Goal: Task Accomplishment & Management: Manage account settings

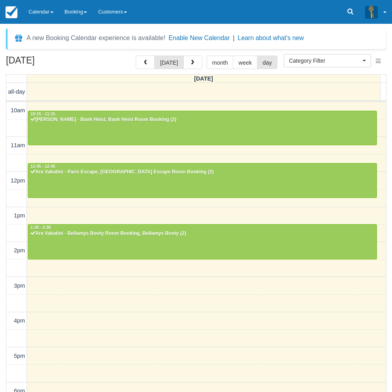
select select
click at [4, 320] on div "October 3, 2025 today month week day Friday all-day 10am 11am 12pm 1pm 2pm 3pm …" at bounding box center [196, 236] width 392 height 360
click at [43, 9] on link "Calendar" at bounding box center [41, 12] width 36 height 24
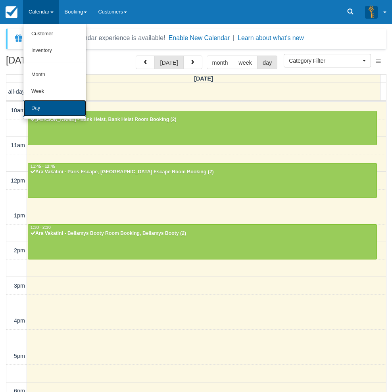
click at [42, 103] on link "Day" at bounding box center [54, 108] width 63 height 17
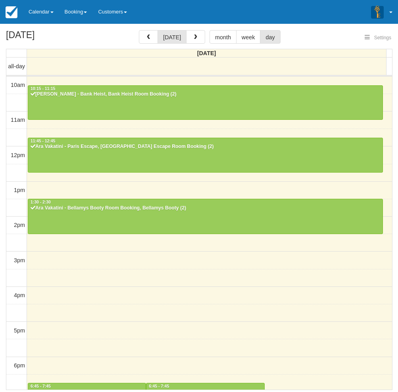
select select
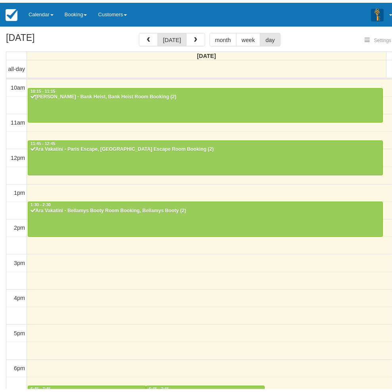
scroll to position [125, 0]
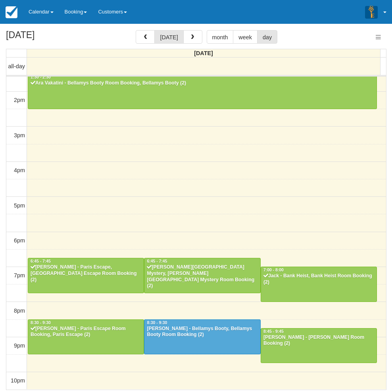
select select
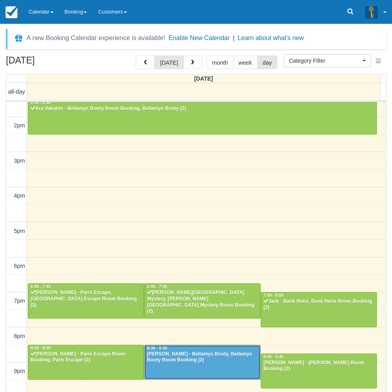
click at [217, 363] on div "[PERSON_NAME] - Bellamys Booty, Bellamys Booty Room Booking (2)" at bounding box center [202, 357] width 112 height 13
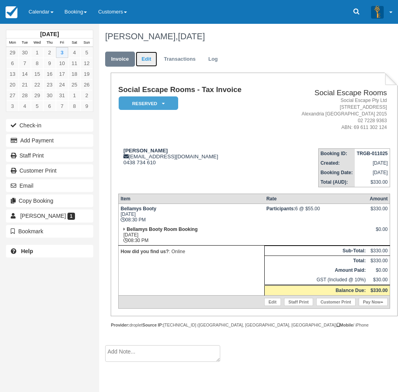
click at [147, 59] on link "Edit" at bounding box center [146, 59] width 21 height 15
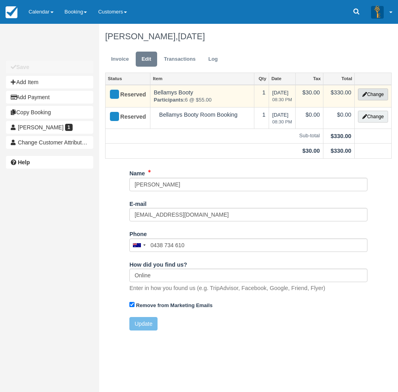
click at [374, 94] on button "Change" at bounding box center [373, 94] width 30 height 12
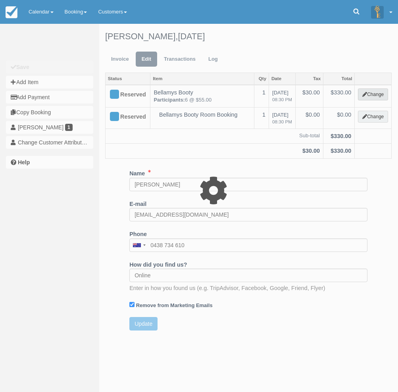
select select "2"
type input "330.00"
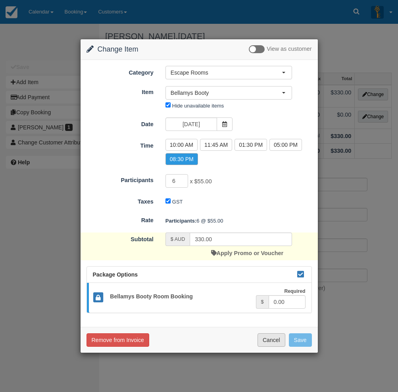
click at [268, 340] on button "Cancel" at bounding box center [272, 339] width 28 height 13
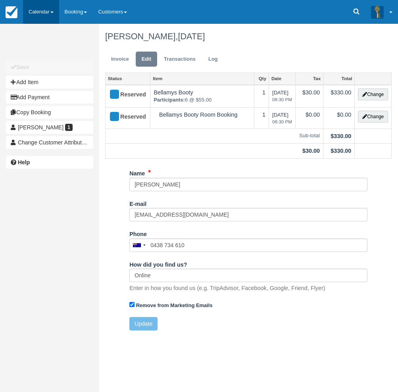
click at [32, 13] on link "Calendar" at bounding box center [41, 12] width 36 height 24
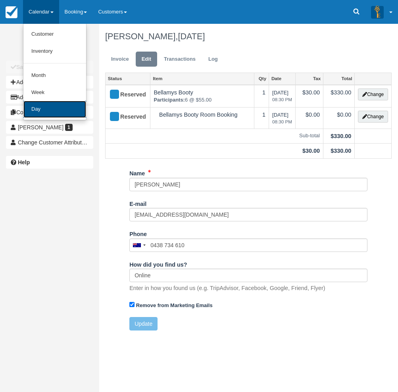
click at [46, 111] on link "Day" at bounding box center [54, 109] width 63 height 17
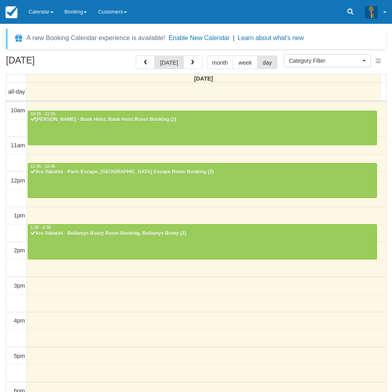
select select
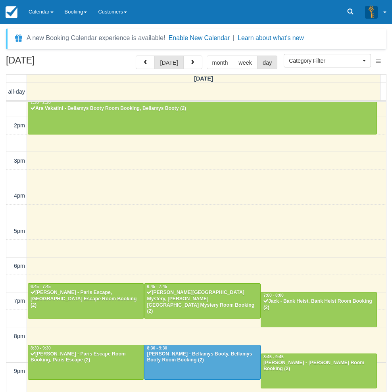
click at [2, 294] on div "October 3, 2025 today month week day Friday all-day 10am 11am 12pm 1pm 2pm 3pm …" at bounding box center [196, 236] width 392 height 360
click at [211, 365] on div at bounding box center [201, 362] width 115 height 34
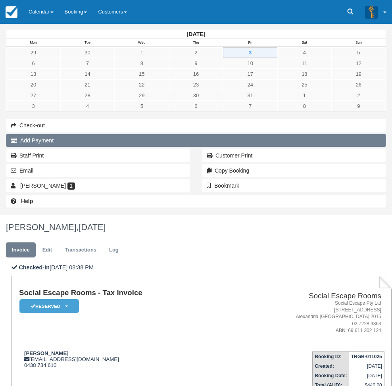
click at [40, 141] on button "Add Payment" at bounding box center [196, 140] width 380 height 13
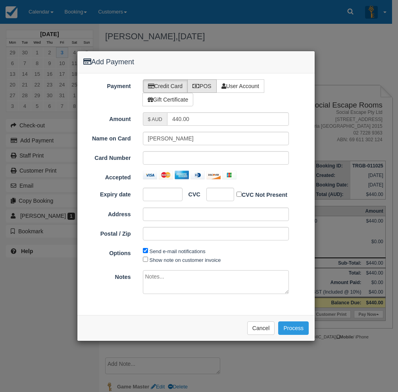
click at [204, 87] on label "POS" at bounding box center [201, 85] width 29 height 13
radio input "true"
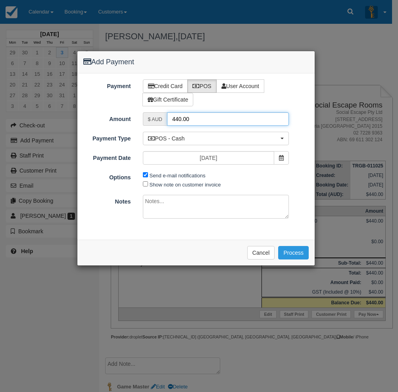
drag, startPoint x: 181, startPoint y: 118, endPoint x: 171, endPoint y: 118, distance: 9.1
click at [171, 118] on input "440.00" at bounding box center [228, 118] width 122 height 13
type input "55.00"
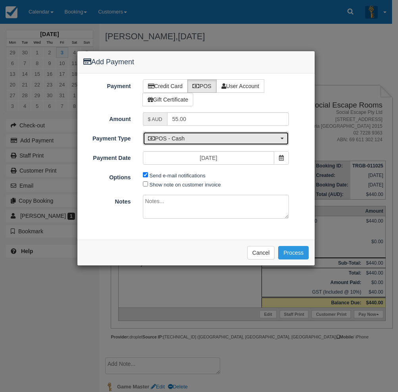
click at [183, 140] on span "POS - Cash" at bounding box center [213, 139] width 131 height 8
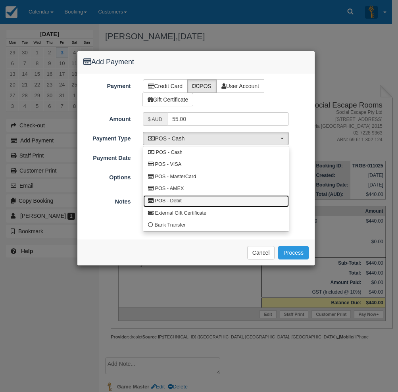
click at [179, 202] on span "POS - Debit" at bounding box center [168, 201] width 27 height 7
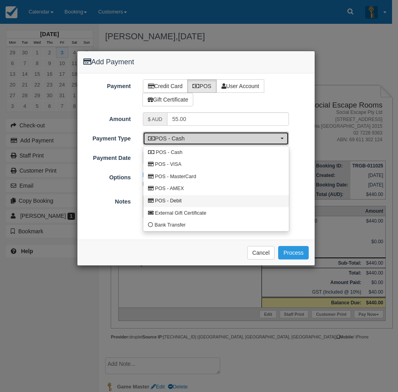
select select "DEBIT"
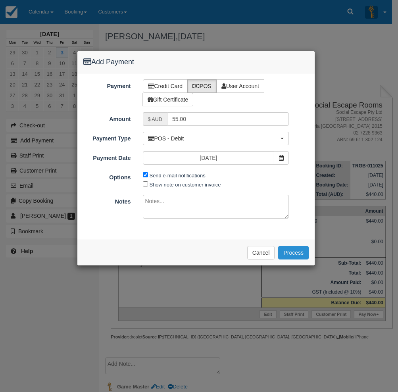
click at [294, 252] on button "Process" at bounding box center [293, 252] width 31 height 13
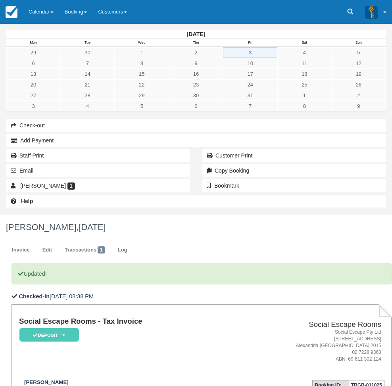
click at [290, 240] on ul "Invoice Edit Transactions 1 Log" at bounding box center [196, 252] width 380 height 24
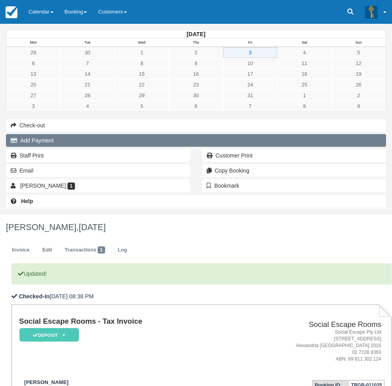
click at [34, 138] on button "Add Payment" at bounding box center [196, 140] width 380 height 13
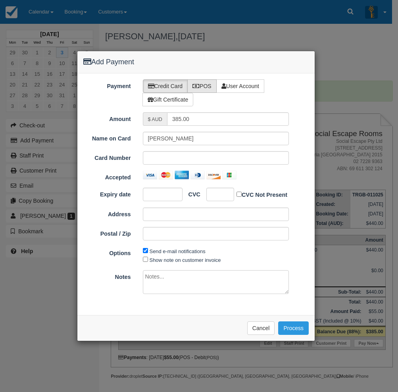
click at [210, 84] on label "POS" at bounding box center [201, 85] width 29 height 13
radio input "true"
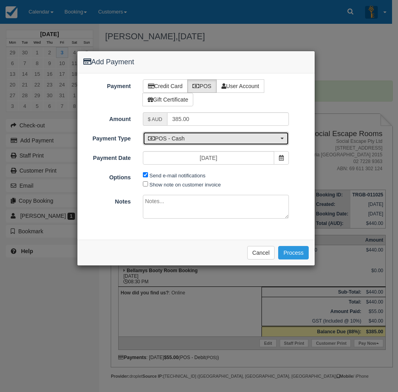
click at [192, 138] on span "POS - Cash" at bounding box center [213, 139] width 131 height 8
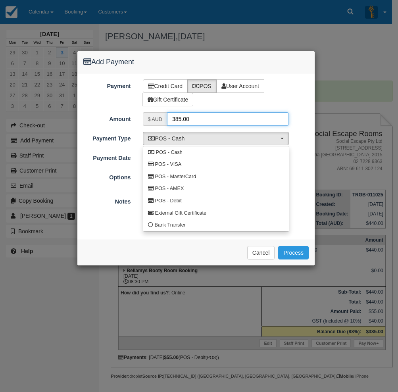
drag, startPoint x: 178, startPoint y: 119, endPoint x: 155, endPoint y: 120, distance: 23.0
click at [157, 119] on div "$ AUD 385.00" at bounding box center [216, 118] width 146 height 13
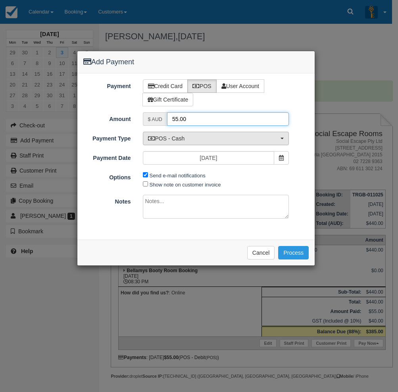
type input "55.00"
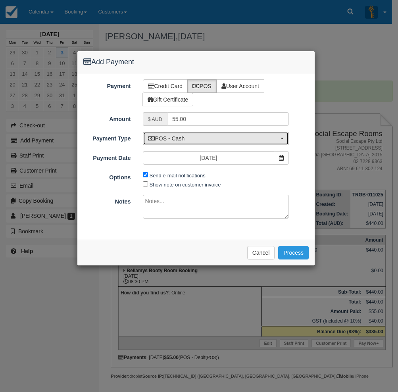
click at [187, 137] on span "POS - Cash" at bounding box center [213, 139] width 131 height 8
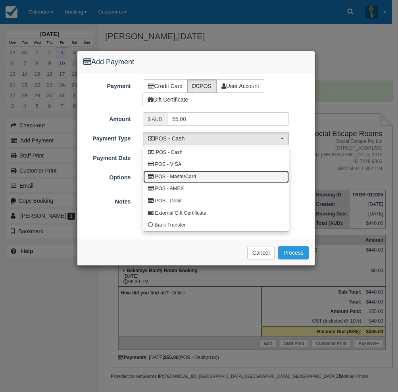
click at [178, 178] on span "POS - MasterCard" at bounding box center [175, 176] width 41 height 7
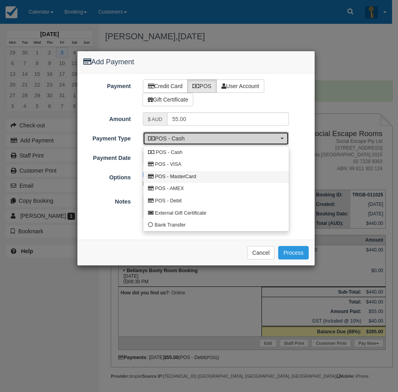
select select "MC"
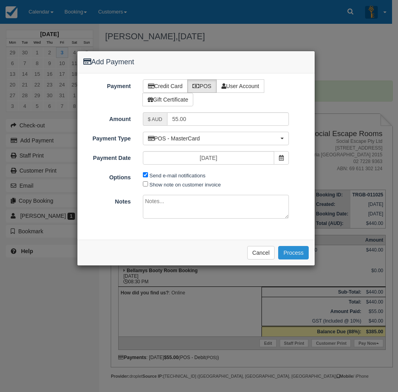
click at [292, 252] on button "Process" at bounding box center [293, 252] width 31 height 13
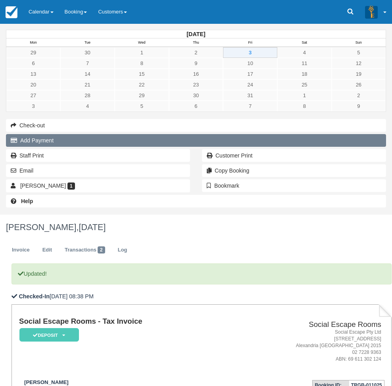
click at [54, 137] on button "Add Payment" at bounding box center [196, 140] width 380 height 13
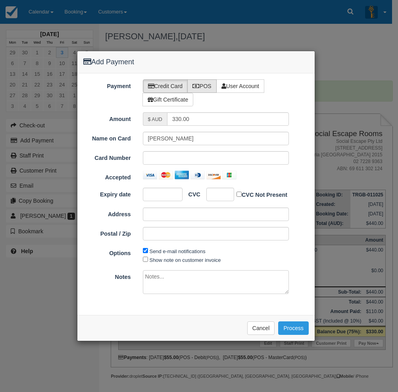
click at [203, 83] on label "POS" at bounding box center [201, 85] width 29 height 13
radio input "true"
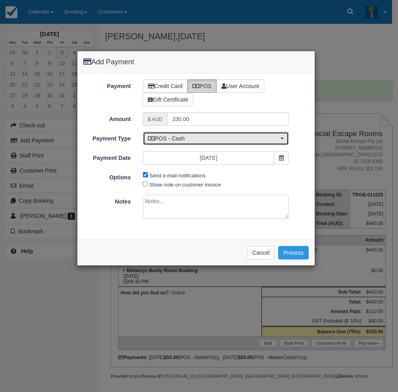
click at [177, 140] on span "POS - Cash" at bounding box center [213, 139] width 131 height 8
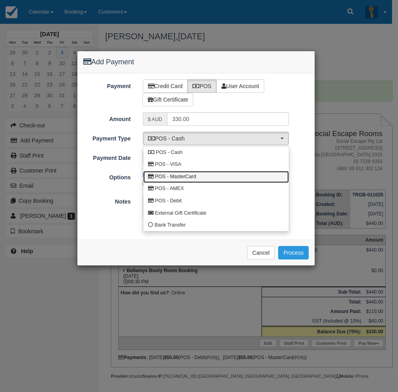
click at [183, 177] on span "POS - MasterCard" at bounding box center [175, 176] width 41 height 7
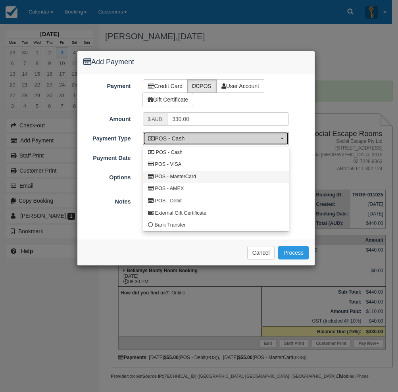
select select "MC"
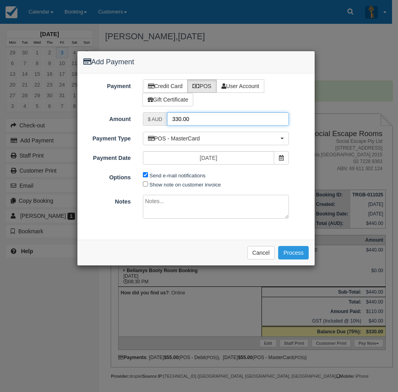
drag, startPoint x: 180, startPoint y: 119, endPoint x: 156, endPoint y: 119, distance: 23.8
click at [156, 119] on div "$ AUD 330.00" at bounding box center [216, 118] width 146 height 13
type input "165.00"
click at [295, 253] on button "Process" at bounding box center [293, 252] width 31 height 13
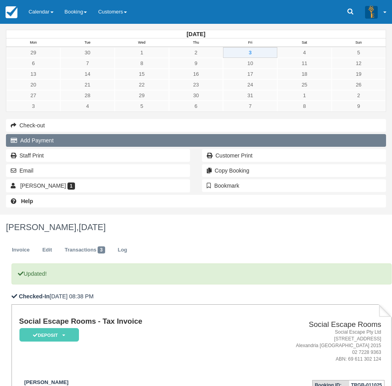
click at [39, 140] on button "Add Payment" at bounding box center [196, 140] width 380 height 13
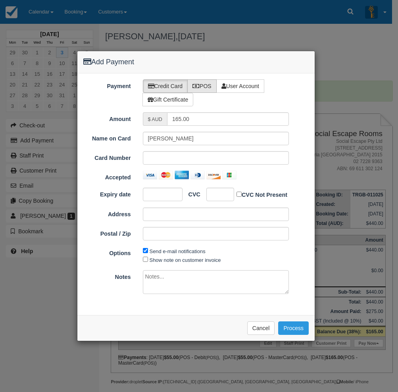
click at [210, 85] on label "POS" at bounding box center [201, 85] width 29 height 13
radio input "true"
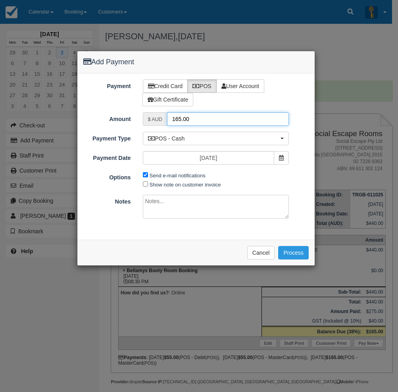
drag, startPoint x: 181, startPoint y: 119, endPoint x: 176, endPoint y: 117, distance: 4.8
click at [176, 117] on input "165.00" at bounding box center [228, 118] width 122 height 13
type input "110.00"
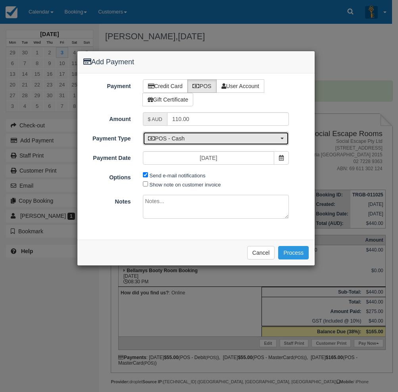
click at [187, 141] on span "POS - Cash" at bounding box center [213, 139] width 131 height 8
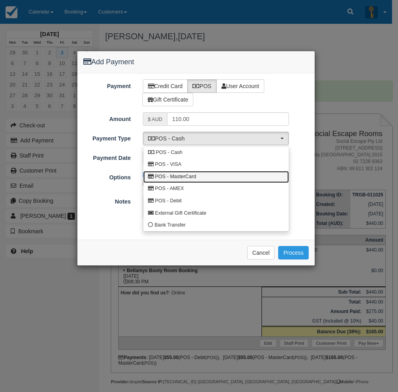
click at [188, 175] on span "POS - MasterCard" at bounding box center [175, 176] width 41 height 7
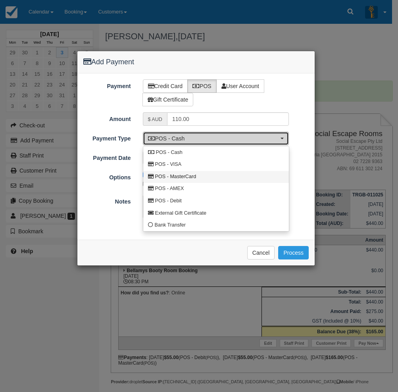
select select "MC"
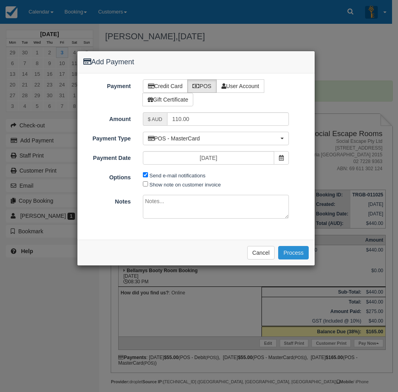
click at [300, 254] on button "Process" at bounding box center [293, 252] width 31 height 13
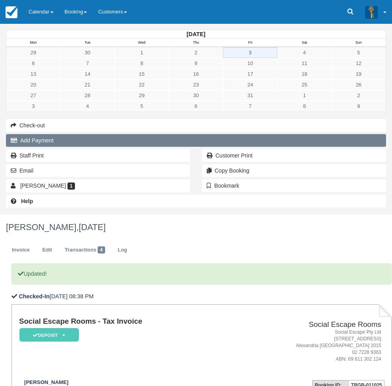
click at [41, 138] on button "Add Payment" at bounding box center [196, 140] width 380 height 13
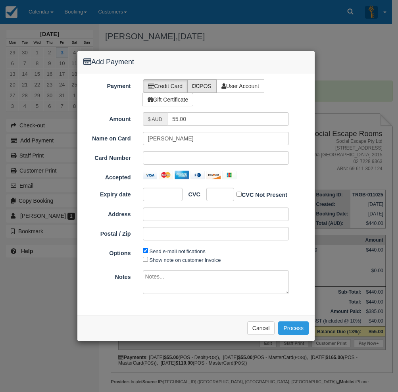
click at [210, 85] on label "POS" at bounding box center [201, 85] width 29 height 13
radio input "true"
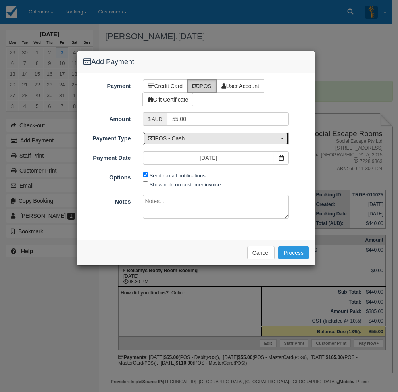
click at [198, 137] on span "POS - Cash" at bounding box center [213, 139] width 131 height 8
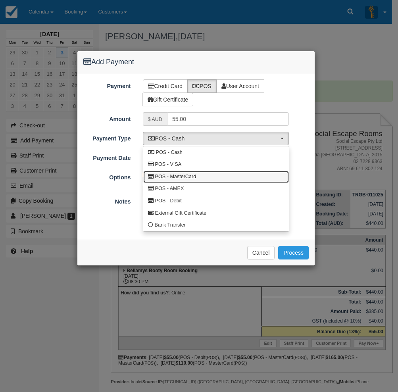
click at [186, 178] on span "POS - MasterCard" at bounding box center [175, 176] width 41 height 7
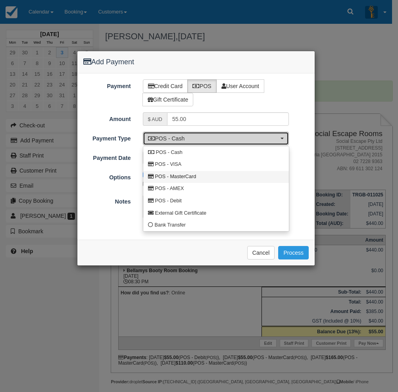
select select "MC"
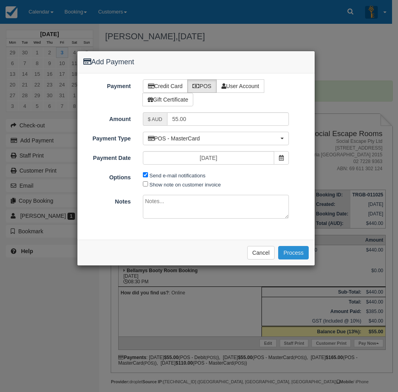
click at [297, 254] on button "Process" at bounding box center [293, 252] width 31 height 13
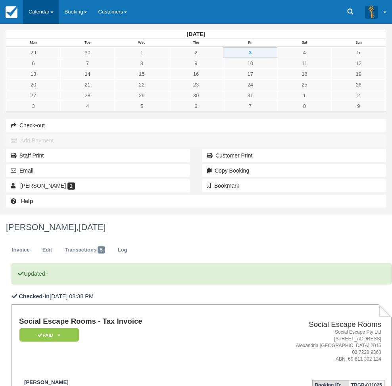
click at [41, 16] on link "Calendar" at bounding box center [41, 12] width 36 height 24
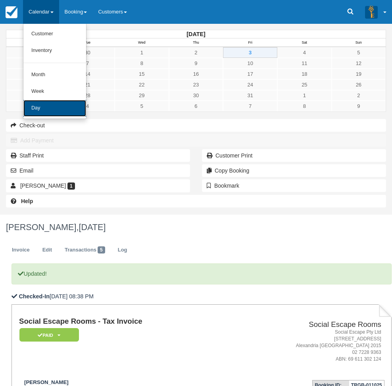
click at [49, 110] on link "Day" at bounding box center [54, 108] width 63 height 17
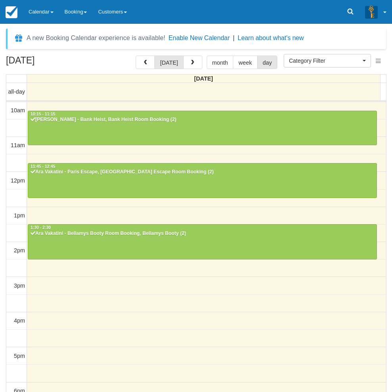
select select
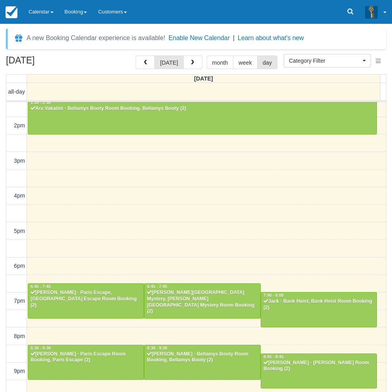
click at [181, 215] on div "10am 11am 12pm 1pm 2pm 3pm 4pm 5pm 6pm 7pm 8pm 9pm 10pm 10:15 - 11:15 Jodie Coo…" at bounding box center [196, 196] width 380 height 438
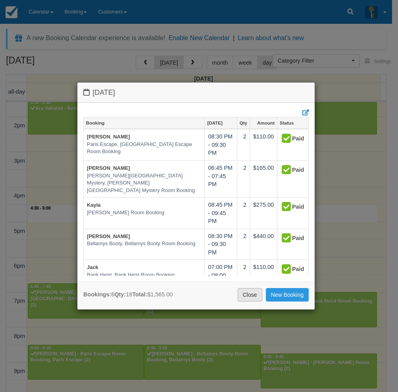
click at [246, 294] on link "Close" at bounding box center [250, 294] width 25 height 13
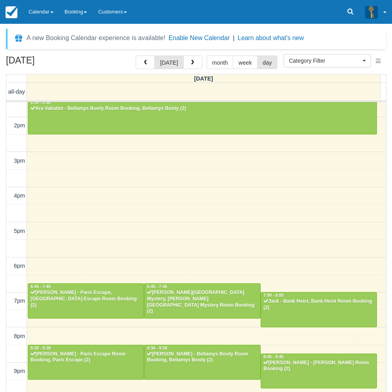
click at [1, 318] on div "[DATE] [DATE] month week day [DATE] all-day 10am 11am 12pm 1pm 2pm 3pm 4pm 5pm …" at bounding box center [196, 236] width 392 height 360
click at [41, 12] on link "Calendar" at bounding box center [41, 12] width 36 height 24
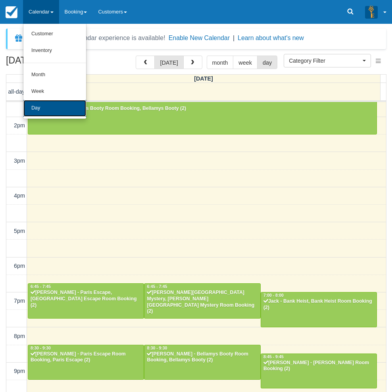
click at [58, 110] on link "Day" at bounding box center [54, 108] width 63 height 17
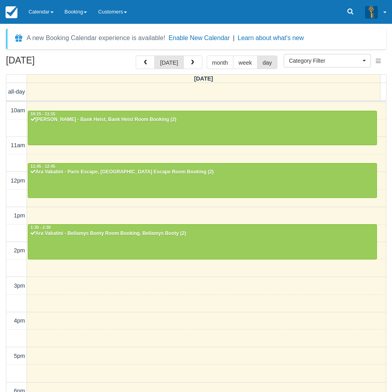
select select
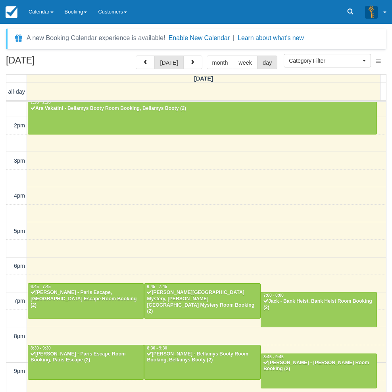
click at [4, 298] on div "[DATE] [DATE] month week day [DATE] all-day 10am 11am 12pm 1pm 2pm 3pm 4pm 5pm …" at bounding box center [196, 236] width 392 height 360
click at [3, 322] on div "[DATE] [DATE] month week day [DATE] all-day 10am 11am 12pm 1pm 2pm 3pm 4pm 5pm …" at bounding box center [196, 236] width 392 height 360
